Goal: Task Accomplishment & Management: Manage account settings

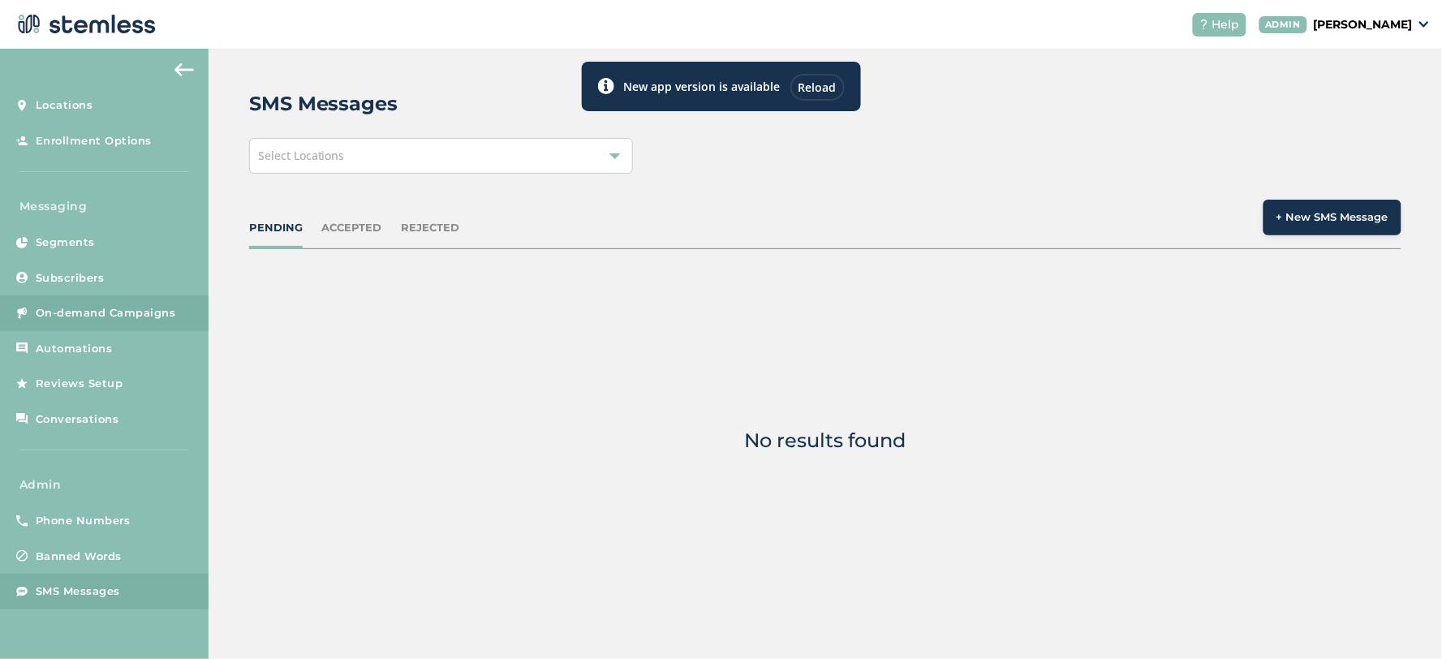
click at [96, 305] on span "On-demand Campaigns" at bounding box center [106, 313] width 140 height 16
click at [815, 84] on div "Reload" at bounding box center [817, 87] width 54 height 27
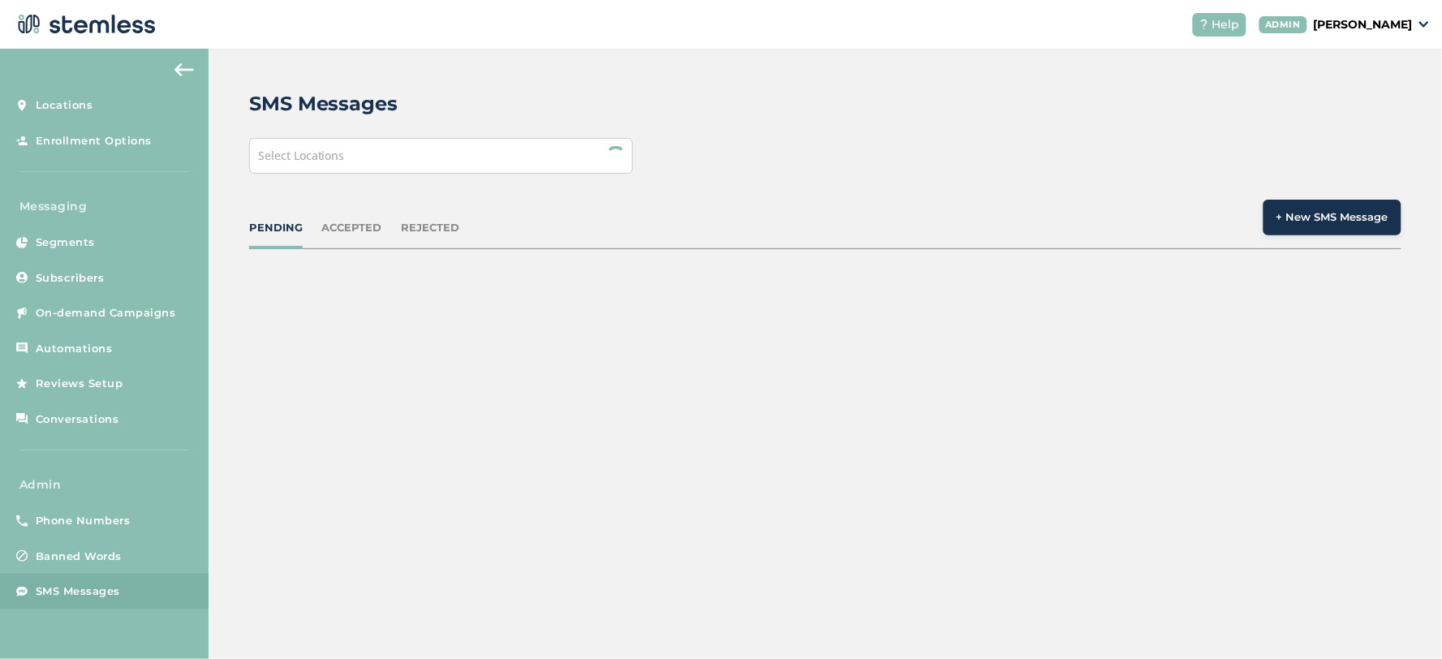
click at [329, 147] on div "Select Locations" at bounding box center [441, 156] width 384 height 36
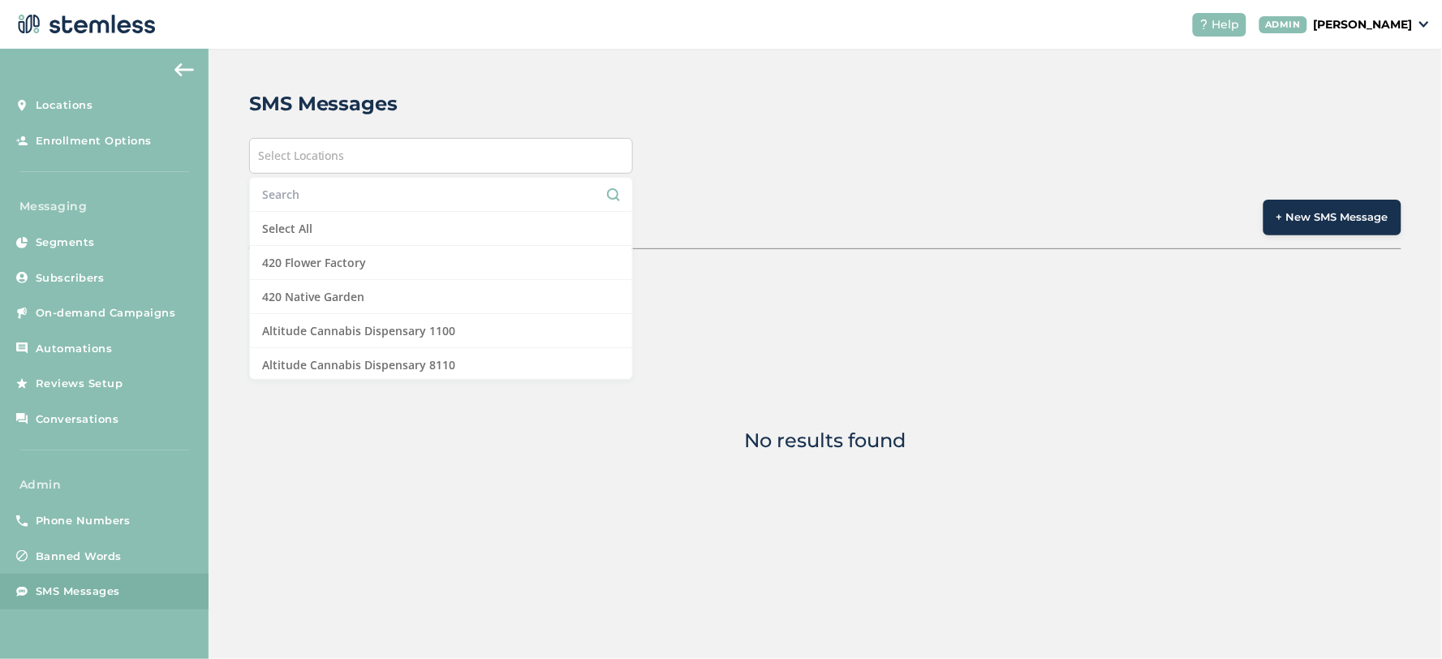
click at [326, 198] on input "text" at bounding box center [441, 194] width 358 height 17
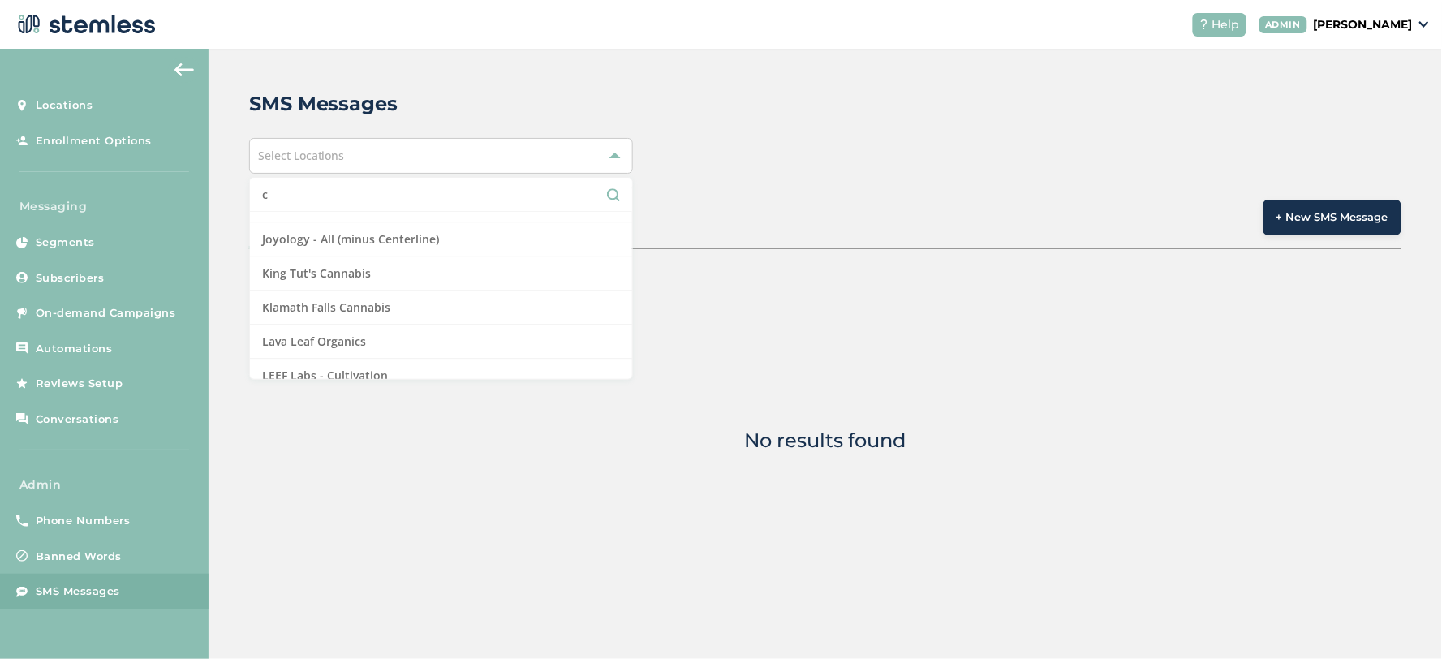
scroll to position [1352, 0]
drag, startPoint x: 295, startPoint y: 188, endPoint x: 294, endPoint y: 197, distance: 9.1
click at [294, 196] on input "c" at bounding box center [441, 194] width 358 height 17
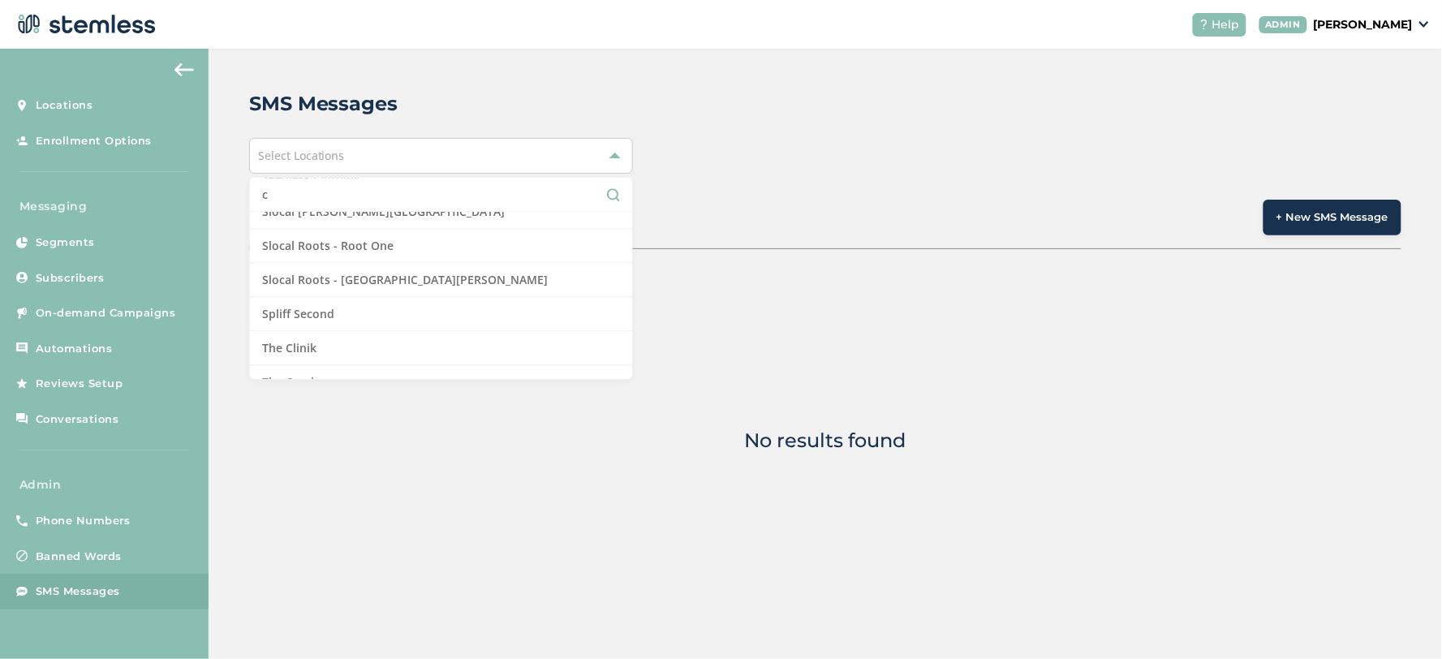
scroll to position [3154, 0]
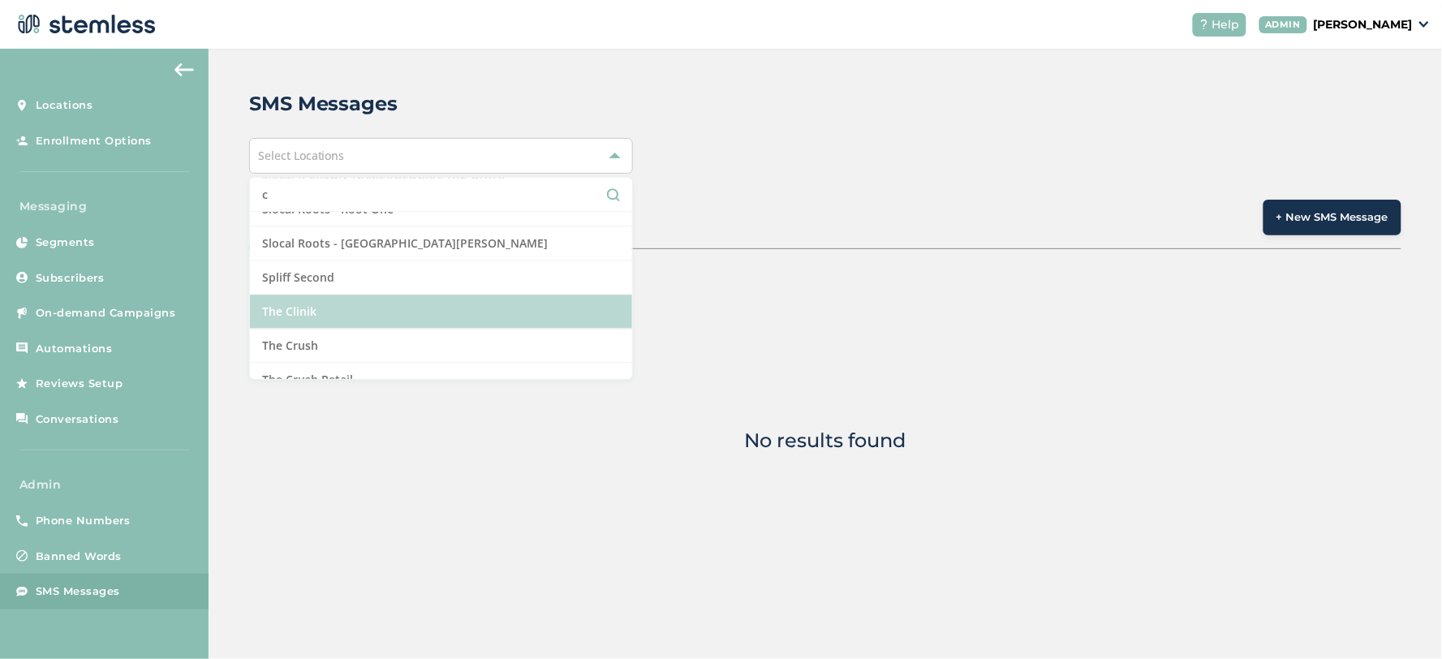
type input "c"
click at [346, 307] on li "The Clinik" at bounding box center [441, 312] width 382 height 34
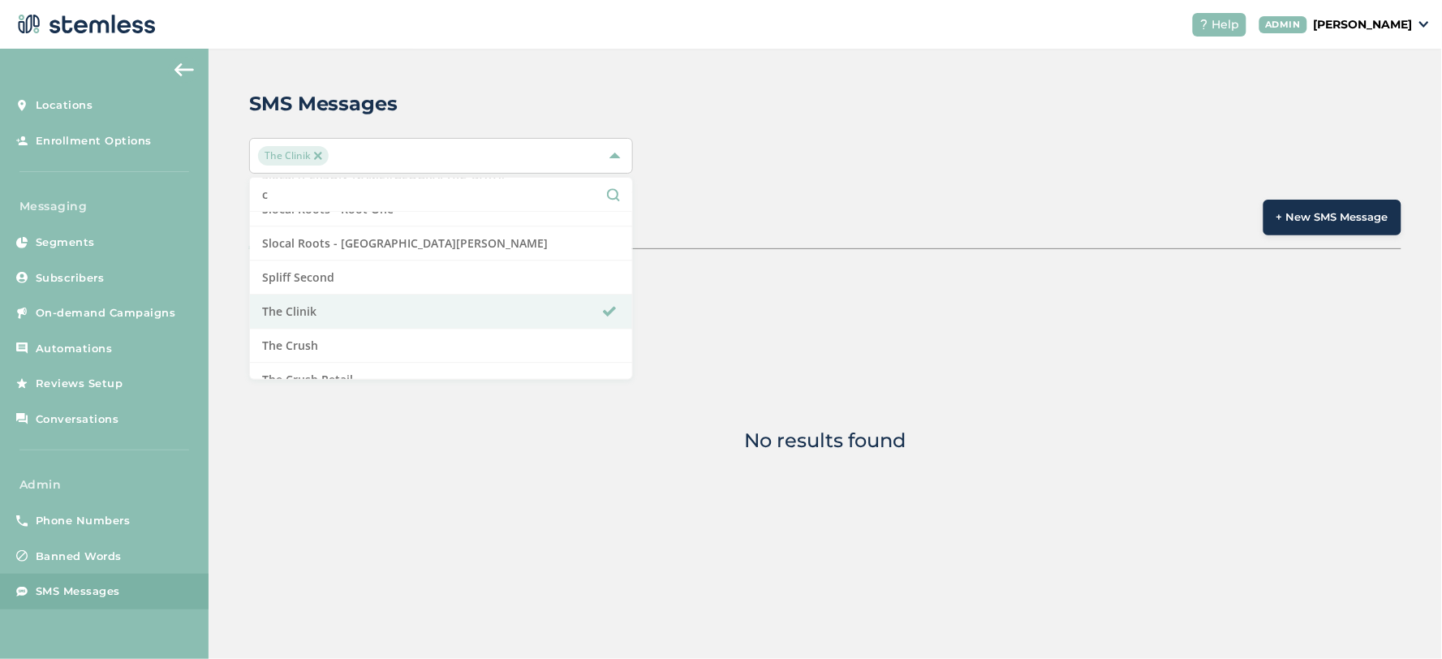
click at [703, 124] on div "SMS Messages The Clinik c Select All 420 Flower Factory Altitude Cannabis Dispe…" at bounding box center [825, 350] width 1233 height 603
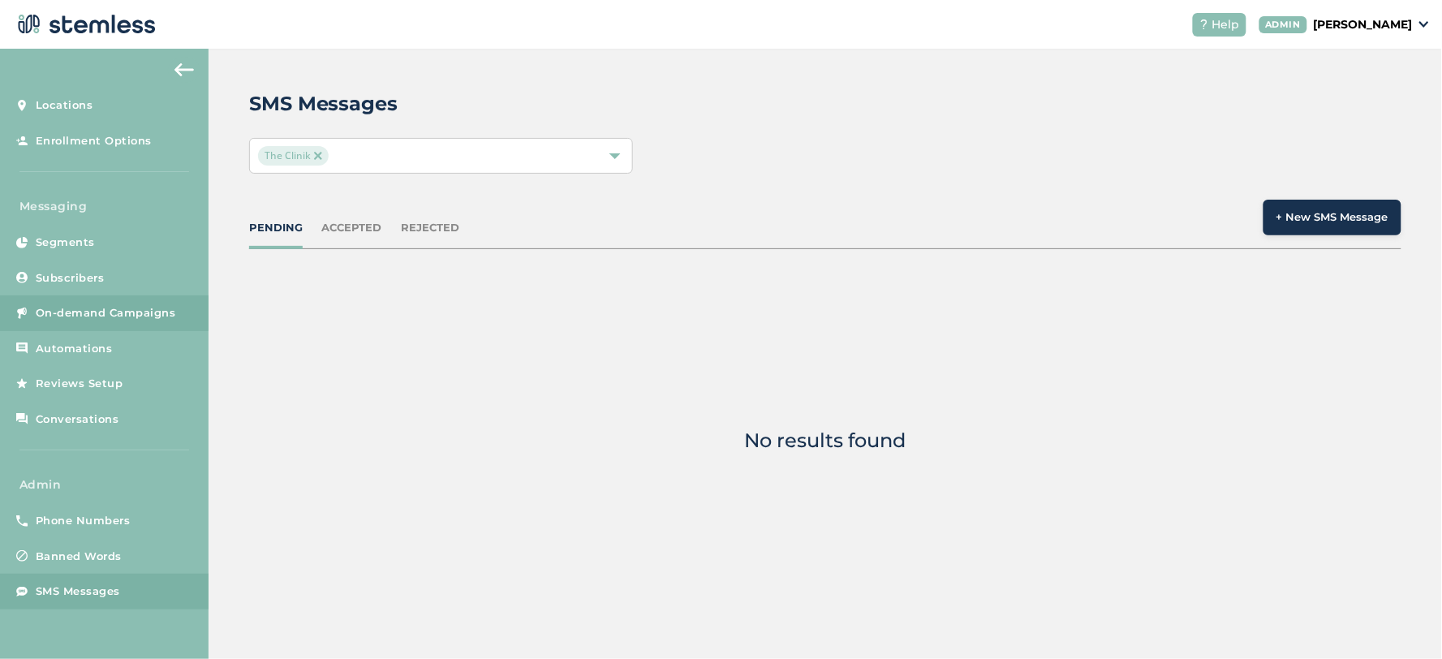
click at [77, 315] on span "On-demand Campaigns" at bounding box center [106, 313] width 140 height 16
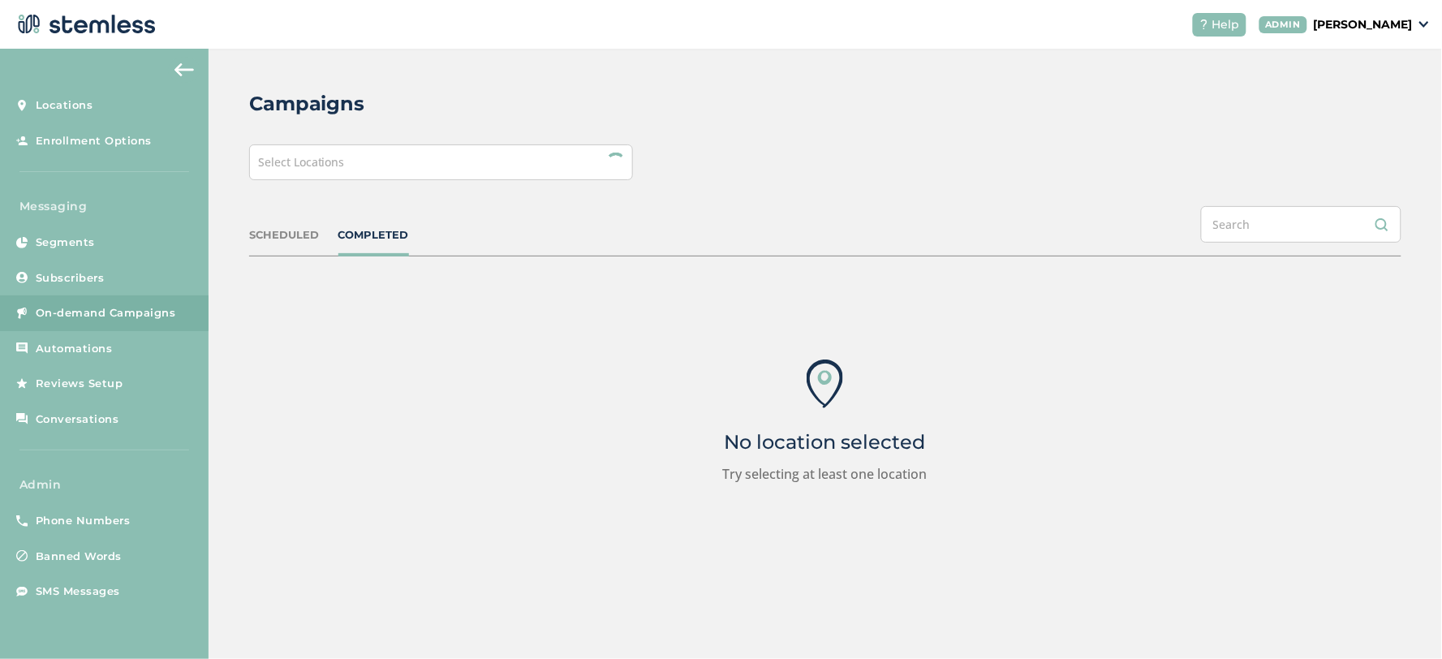
click at [365, 165] on div "Select Locations" at bounding box center [441, 162] width 384 height 36
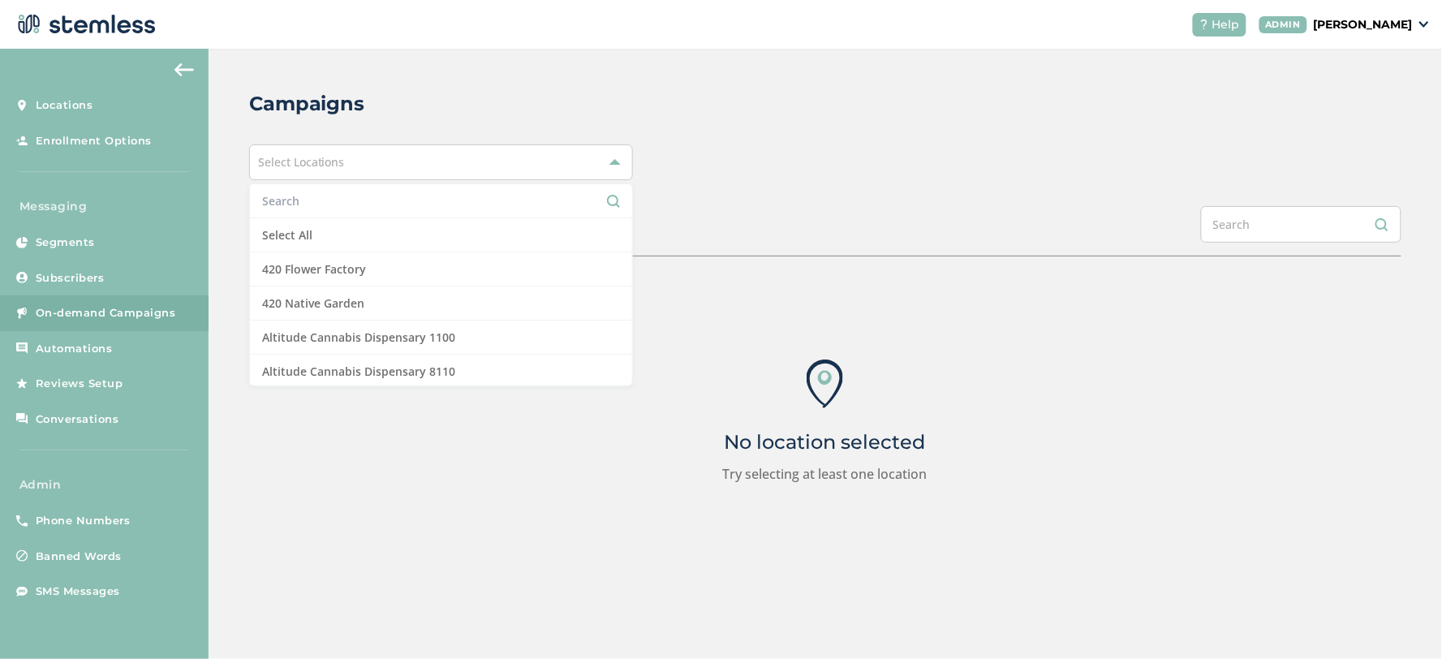
click at [329, 200] on input "text" at bounding box center [441, 200] width 358 height 17
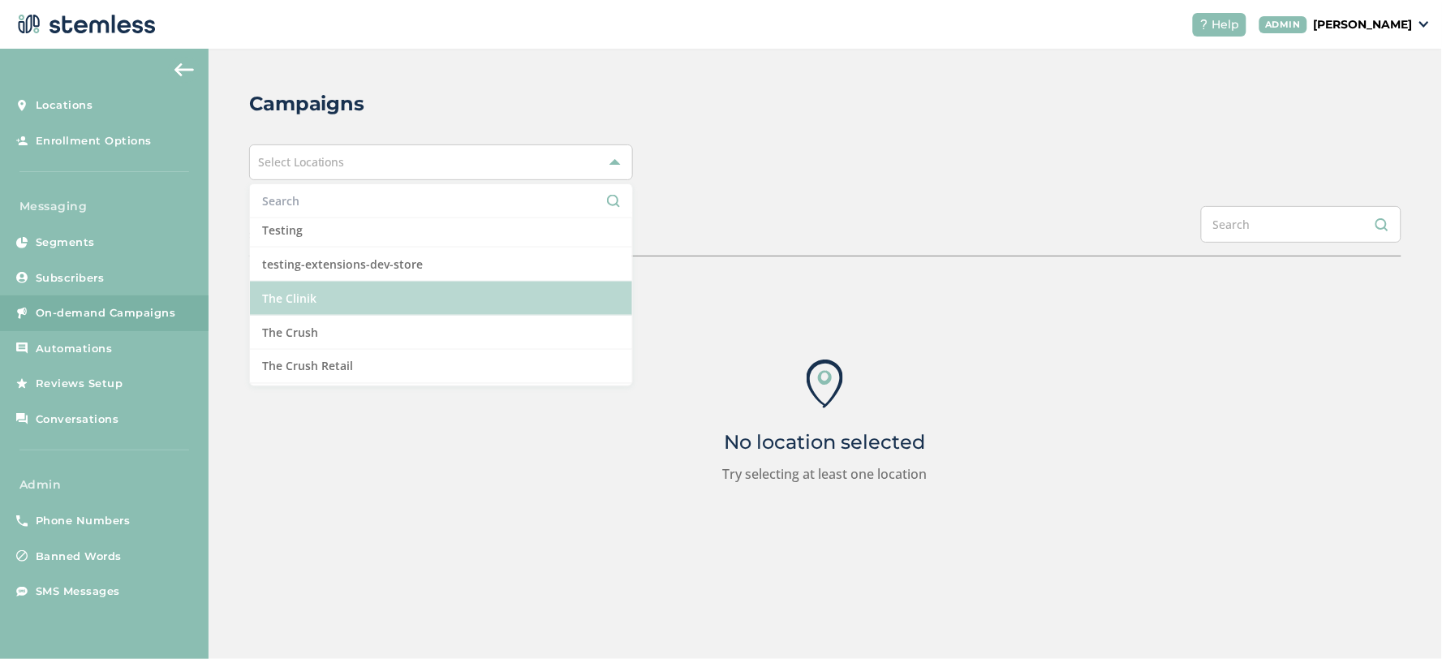
click at [341, 311] on li "The Clinik" at bounding box center [441, 299] width 382 height 34
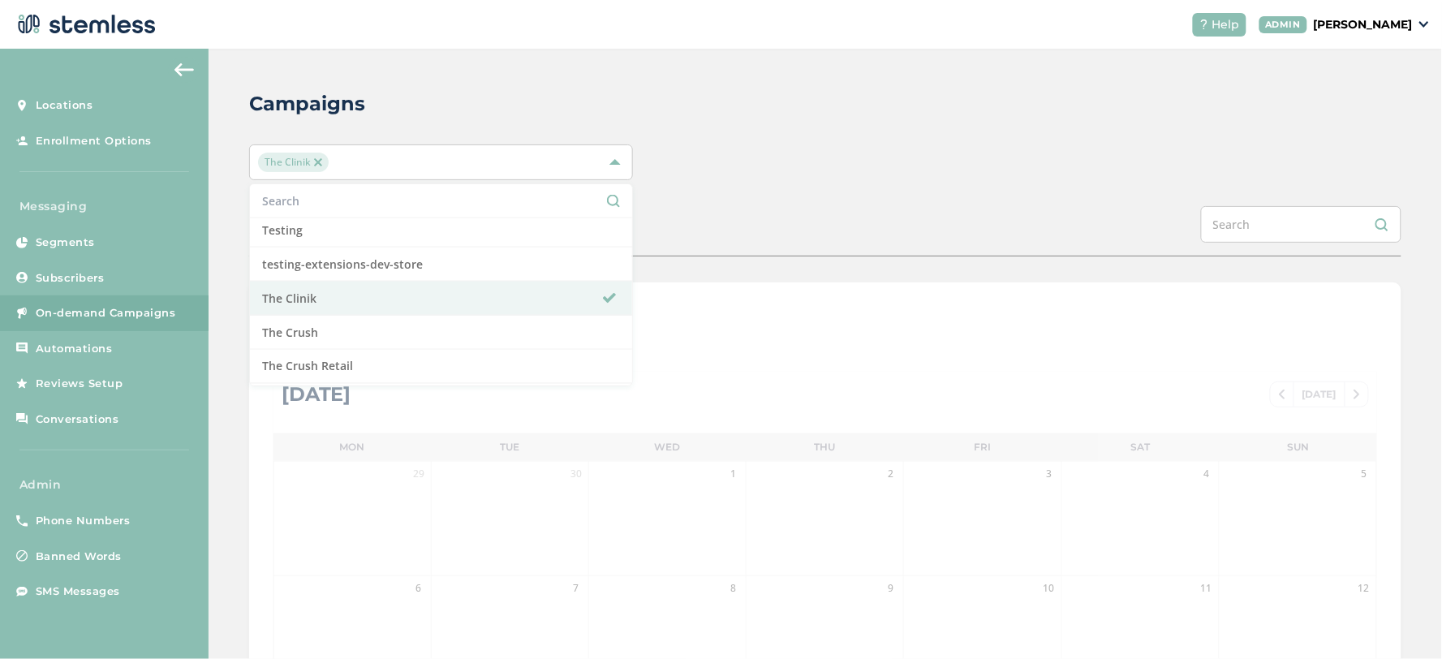
click at [720, 118] on div "Campaigns" at bounding box center [818, 103] width 1139 height 29
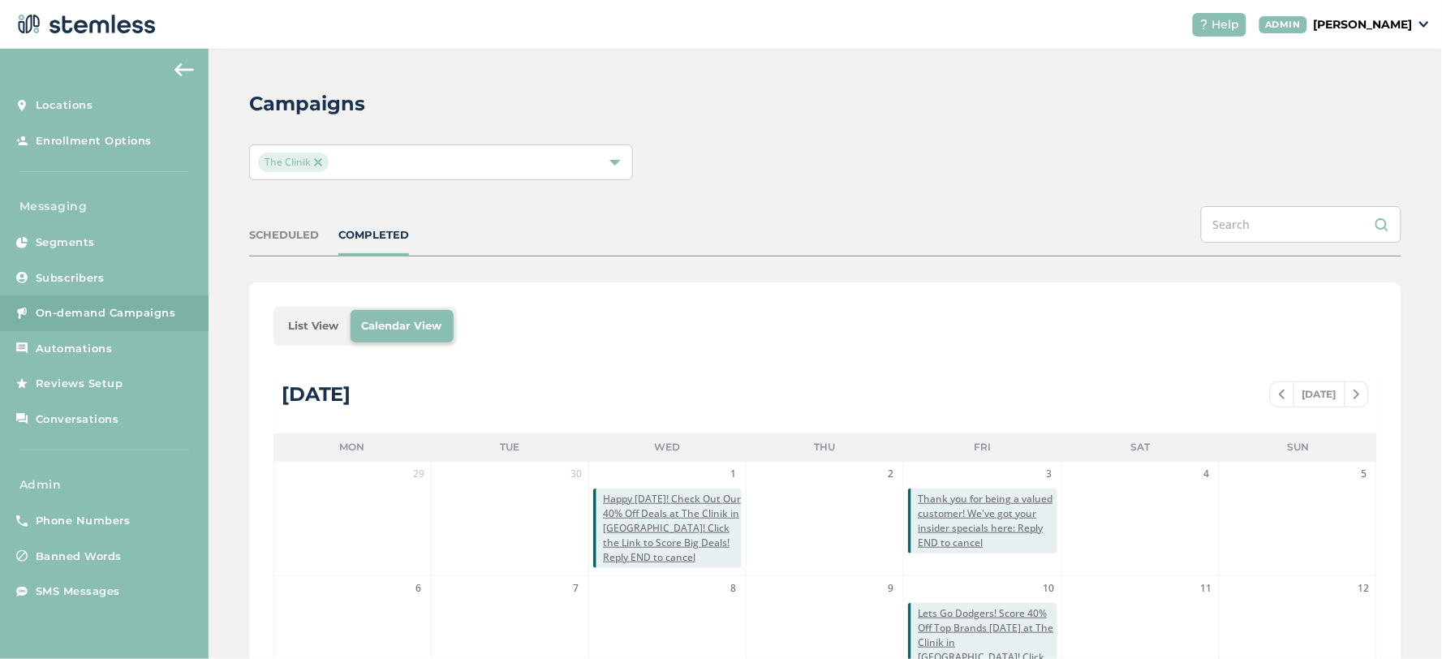
click at [309, 320] on li "List View" at bounding box center [314, 326] width 74 height 32
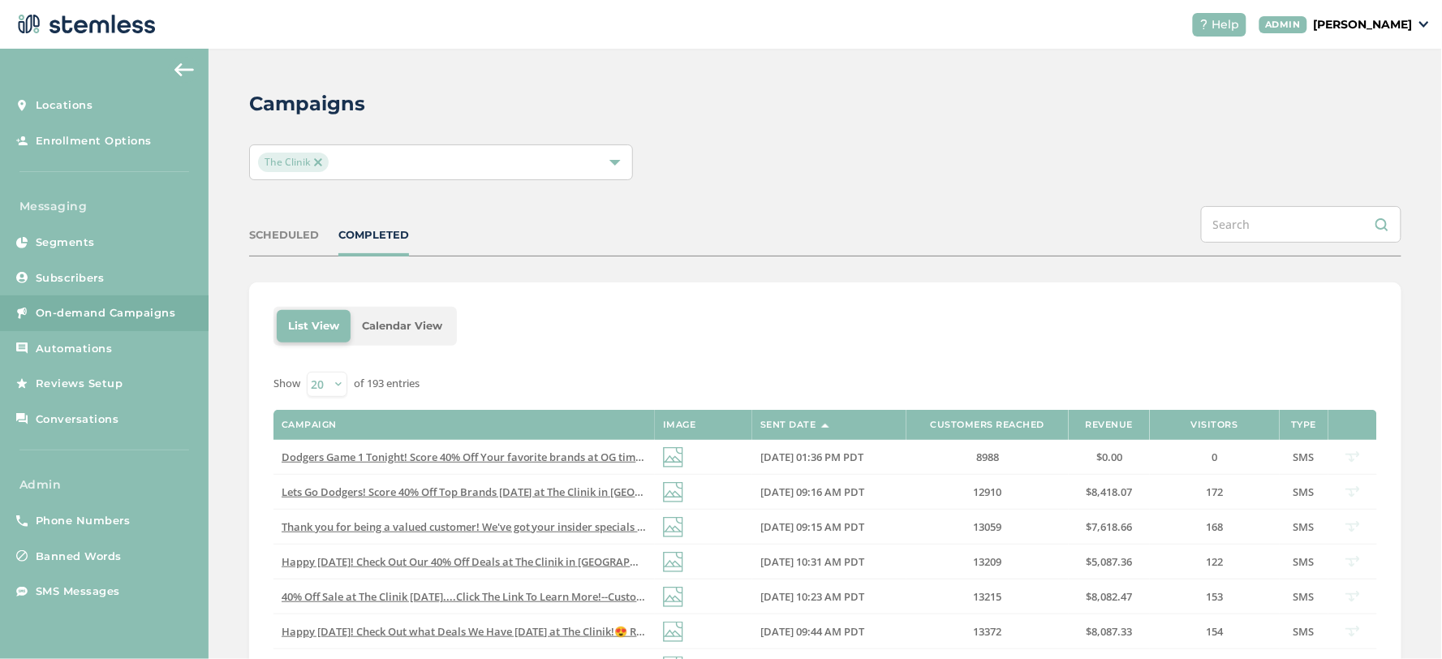
scroll to position [90, 0]
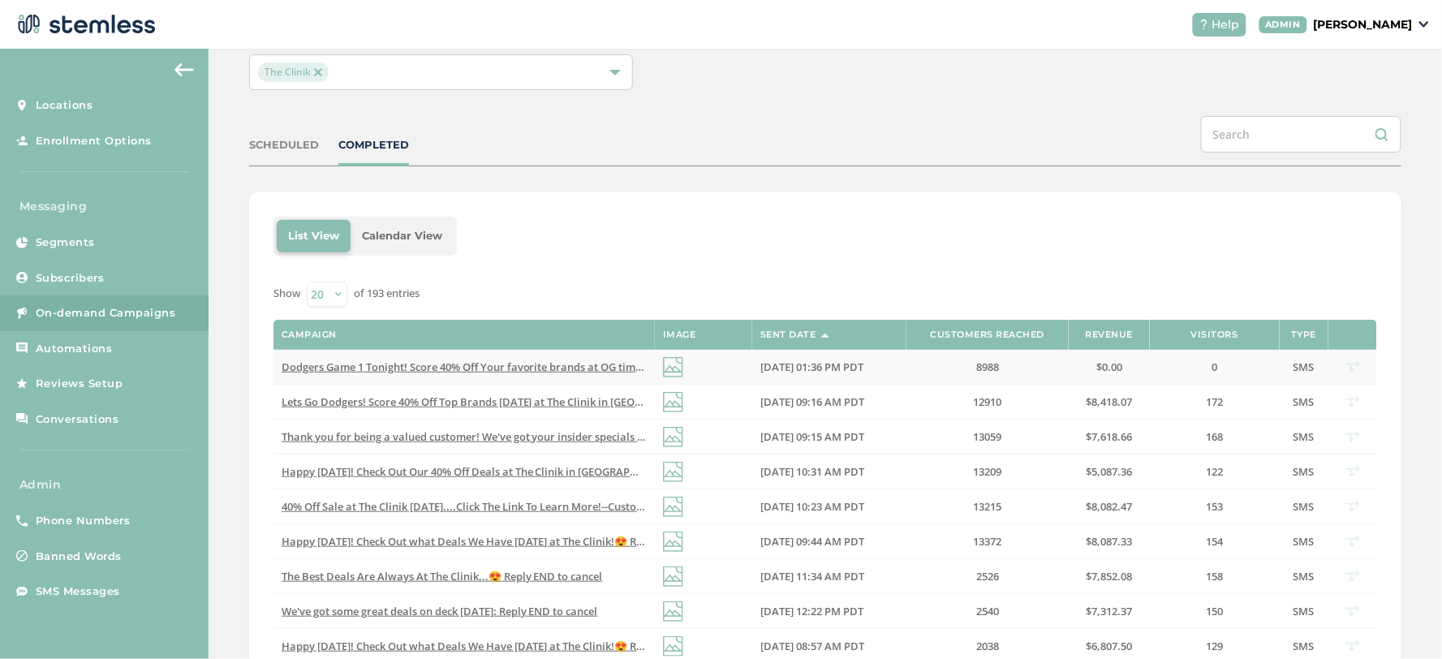
click at [391, 371] on span "Dodgers Game 1 Tonight! Score 40% Off Your favorite brands at OG time. Click th…" at bounding box center [597, 366] width 631 height 15
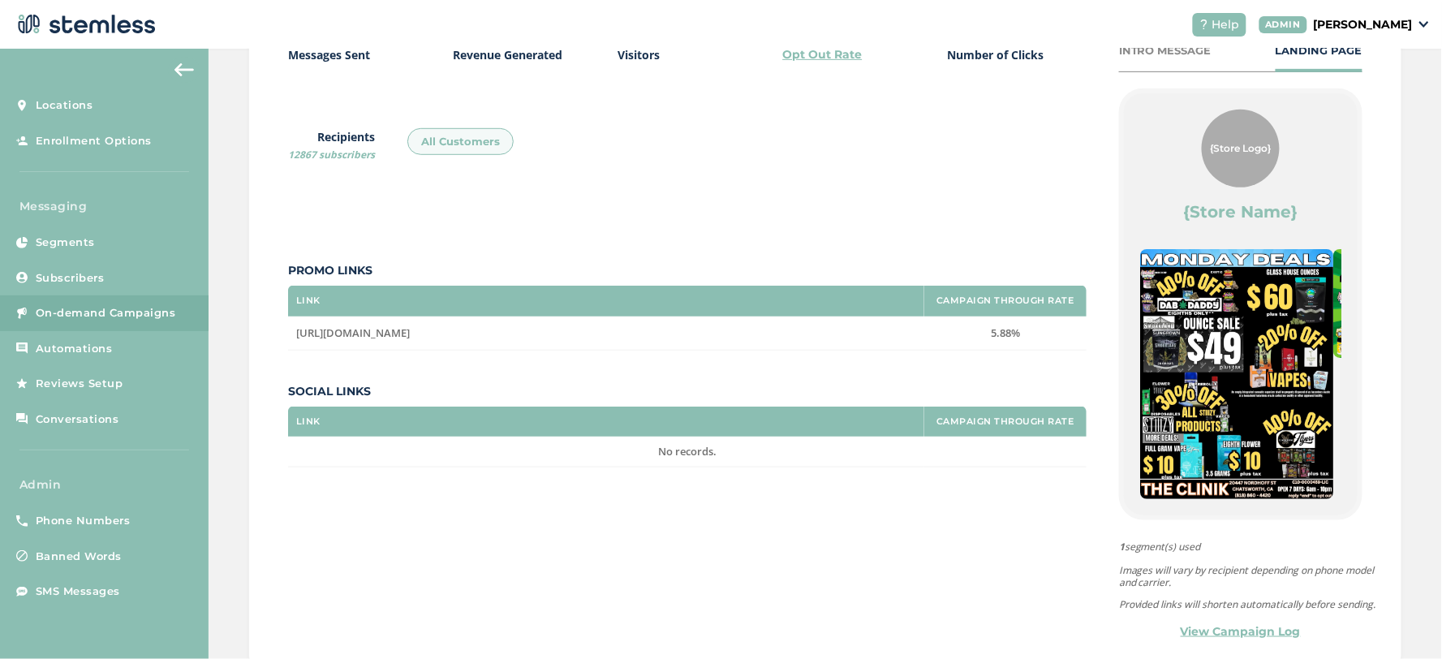
scroll to position [331, 0]
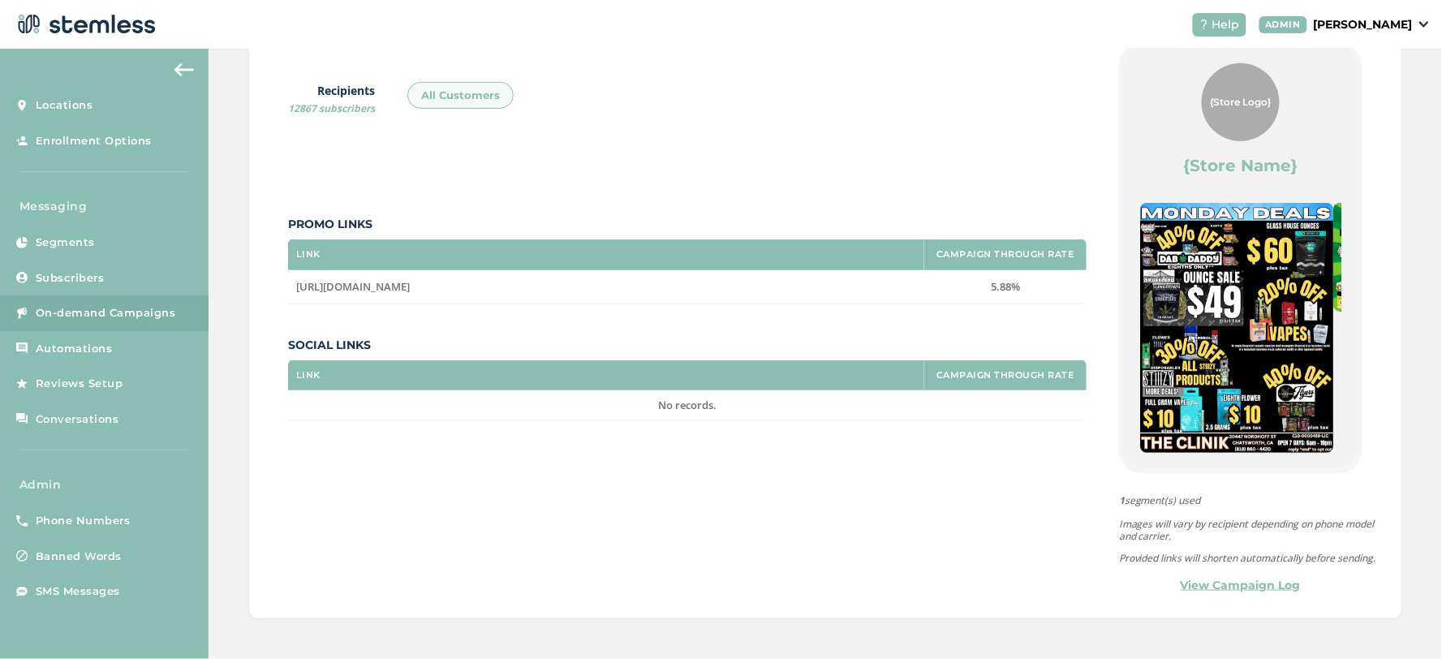
click at [1249, 594] on div "The Clinik 8993 Messages Sent 0.00 Revenue Generated 0 Visitors 0.17% Opt Out R…" at bounding box center [825, 244] width 1152 height 749
click at [1247, 578] on link "View Campaign Log" at bounding box center [1240, 585] width 120 height 17
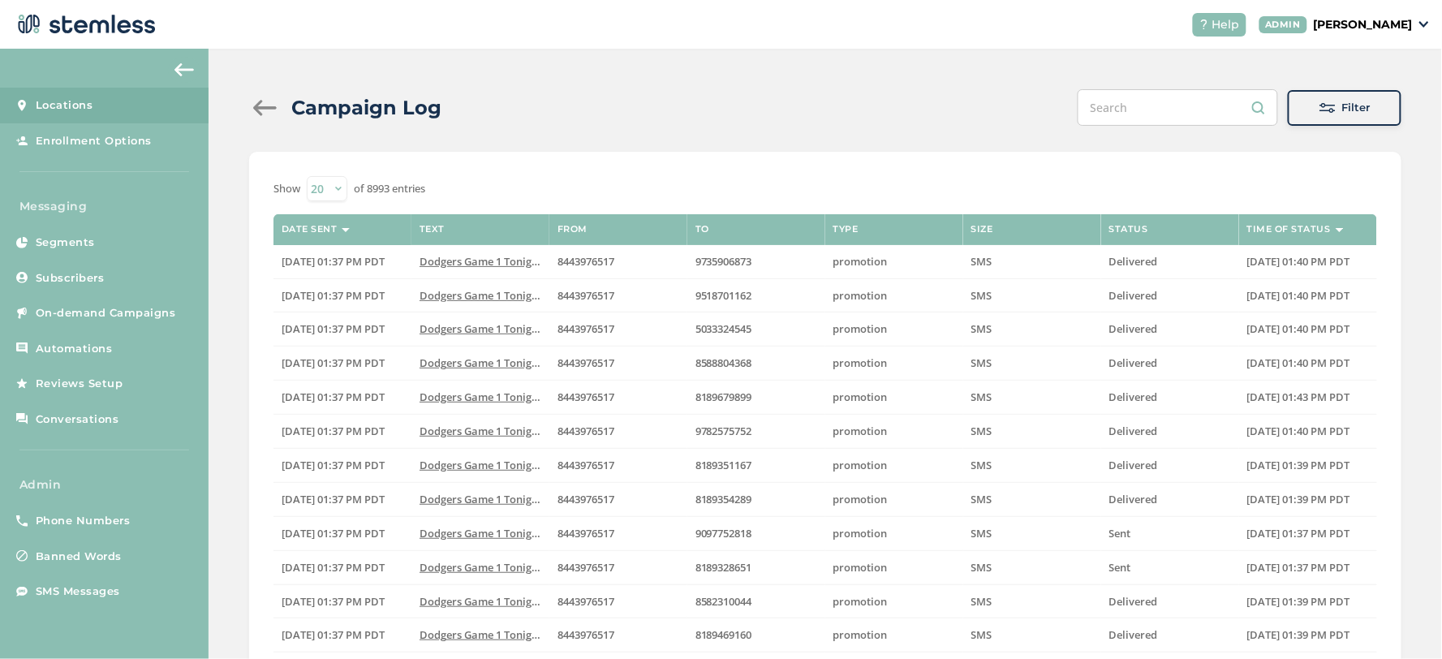
click at [63, 106] on span "Locations" at bounding box center [65, 105] width 58 height 16
